Goal: Task Accomplishment & Management: Use online tool/utility

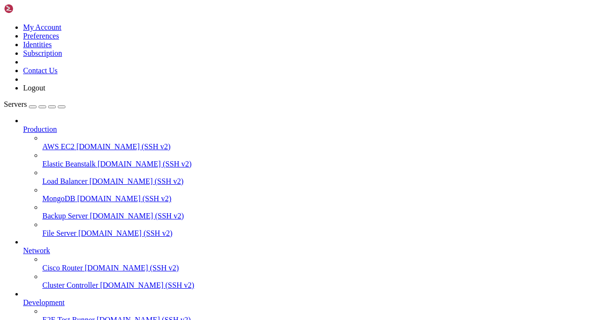
scroll to position [119, 0]
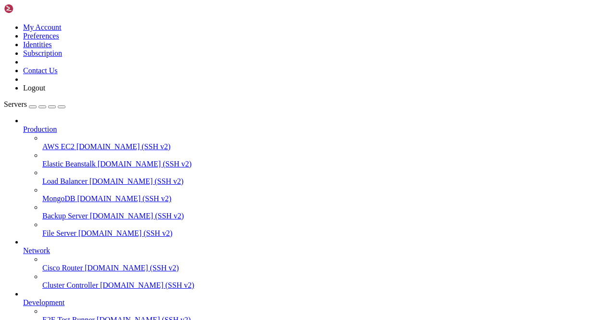
scroll to position [17909, 0]
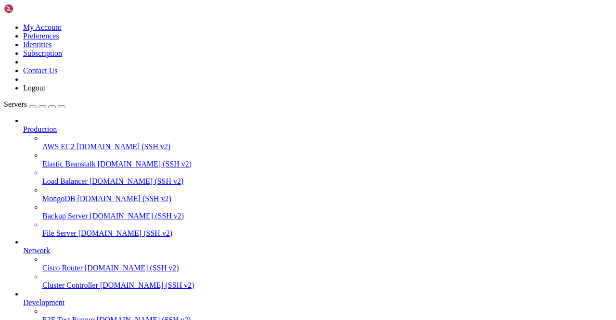
drag, startPoint x: 202, startPoint y: 776, endPoint x: 264, endPoint y: 799, distance: 65.7
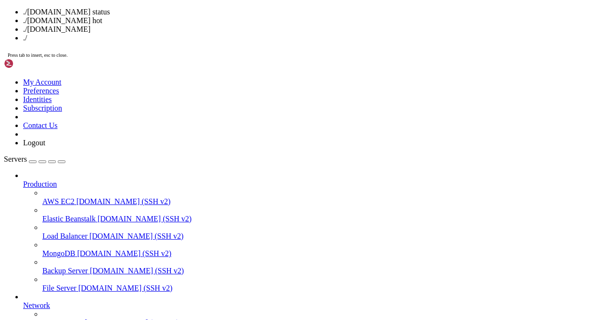
drag, startPoint x: 262, startPoint y: 261, endPoint x: 261, endPoint y: 255, distance: 6.3
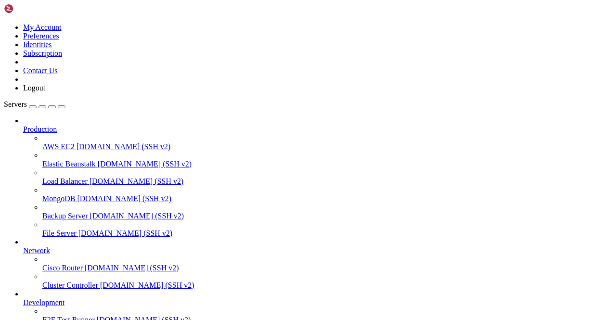
scroll to position [3367, 0]
